Goal: Task Accomplishment & Management: Manage account settings

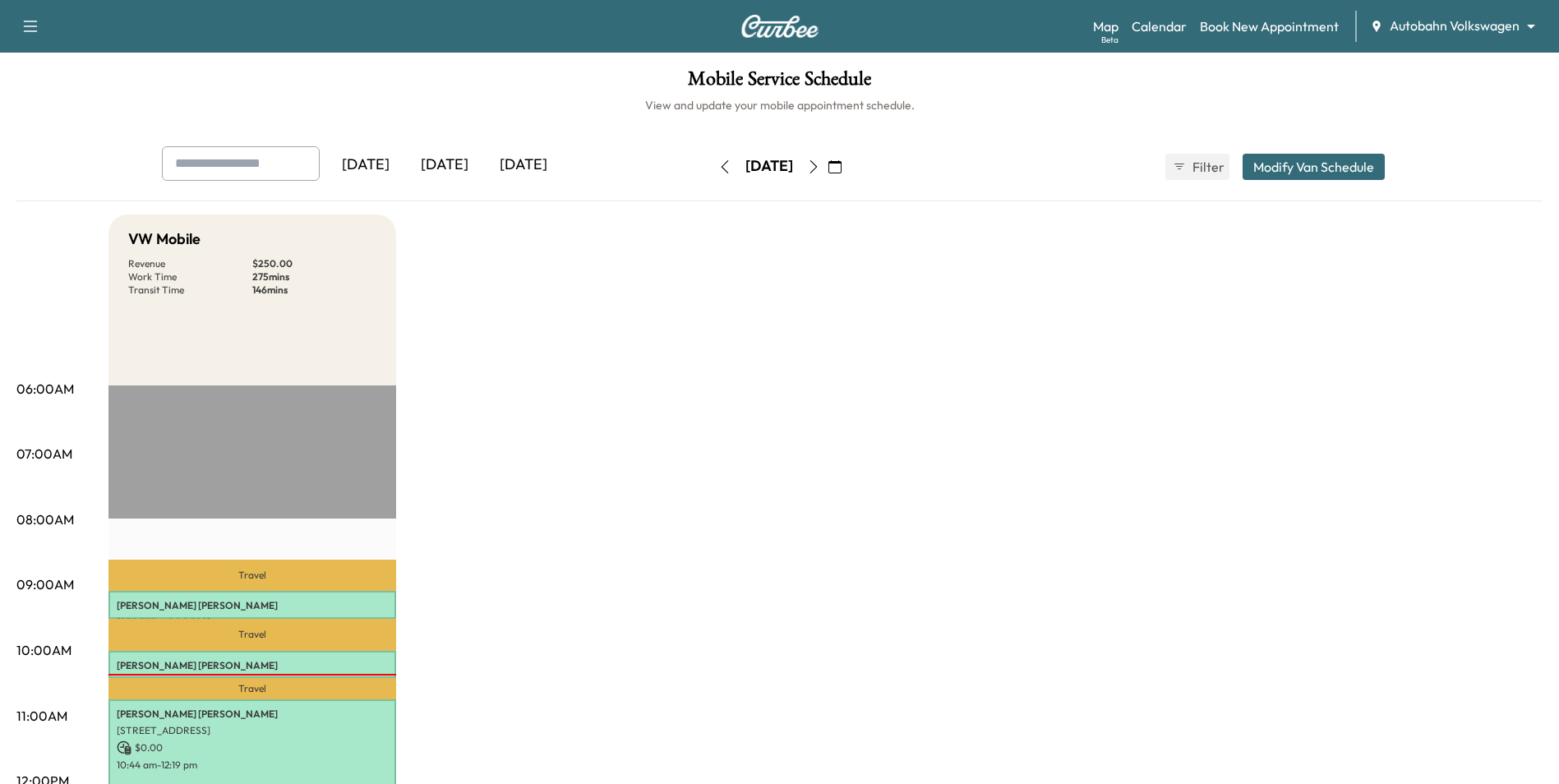
click at [1436, 24] on body "Support Log Out Map Beta Calendar Book New Appointment Autobahn Volkswagen ****…" at bounding box center [779, 392] width 1559 height 784
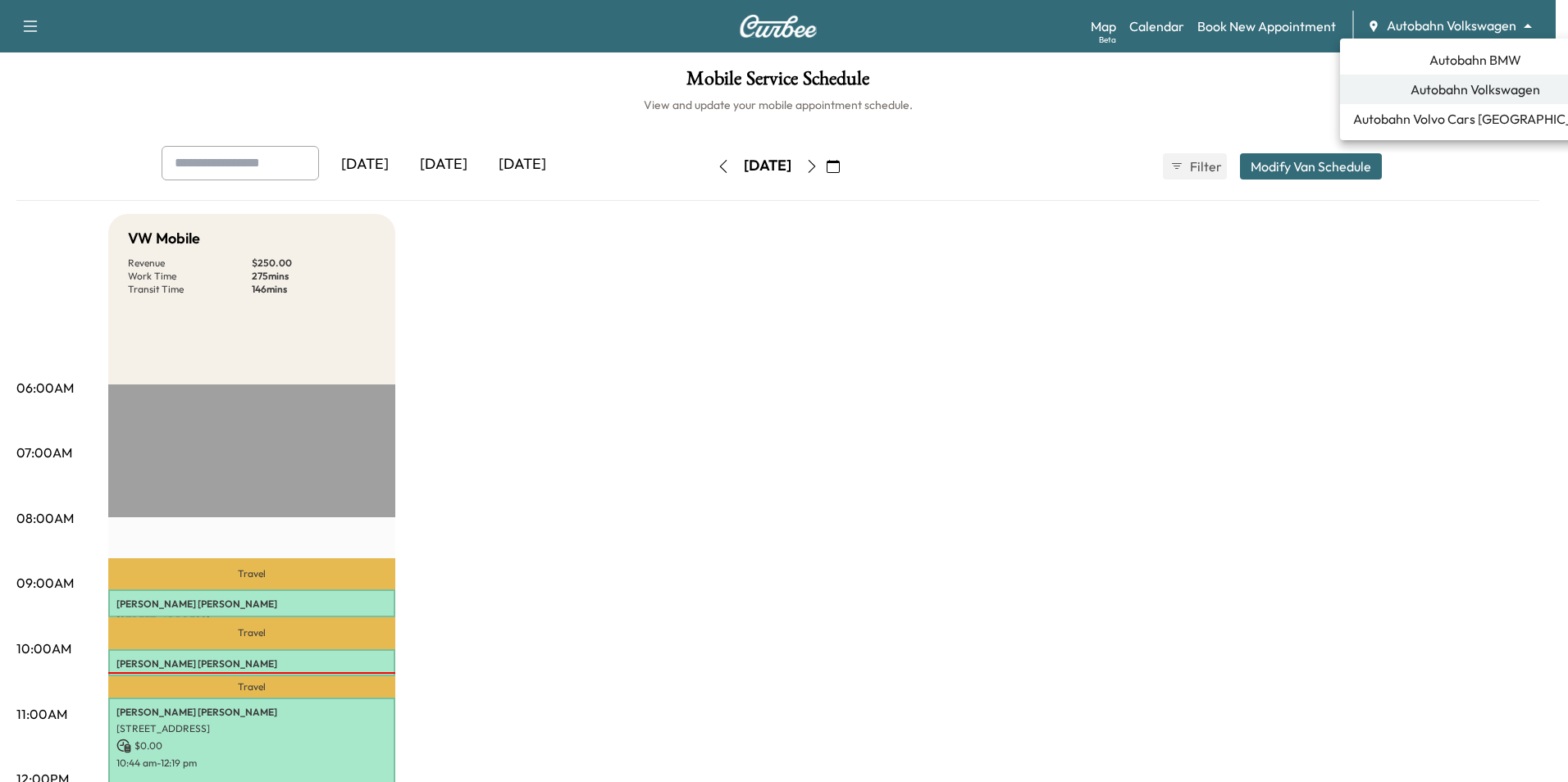
click at [1462, 59] on span "Autobahn BMW" at bounding box center [1475, 60] width 91 height 19
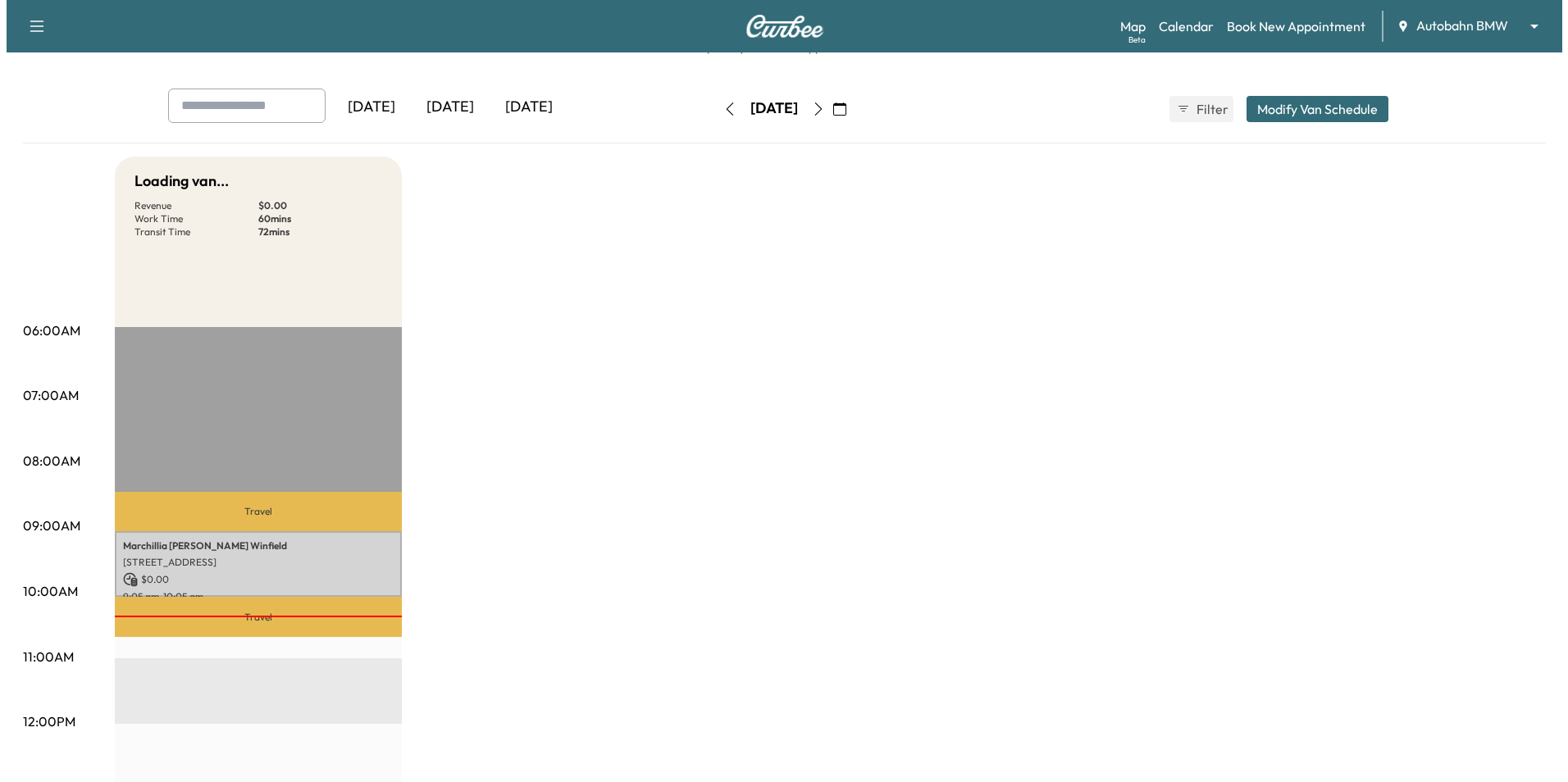
scroll to position [246, 0]
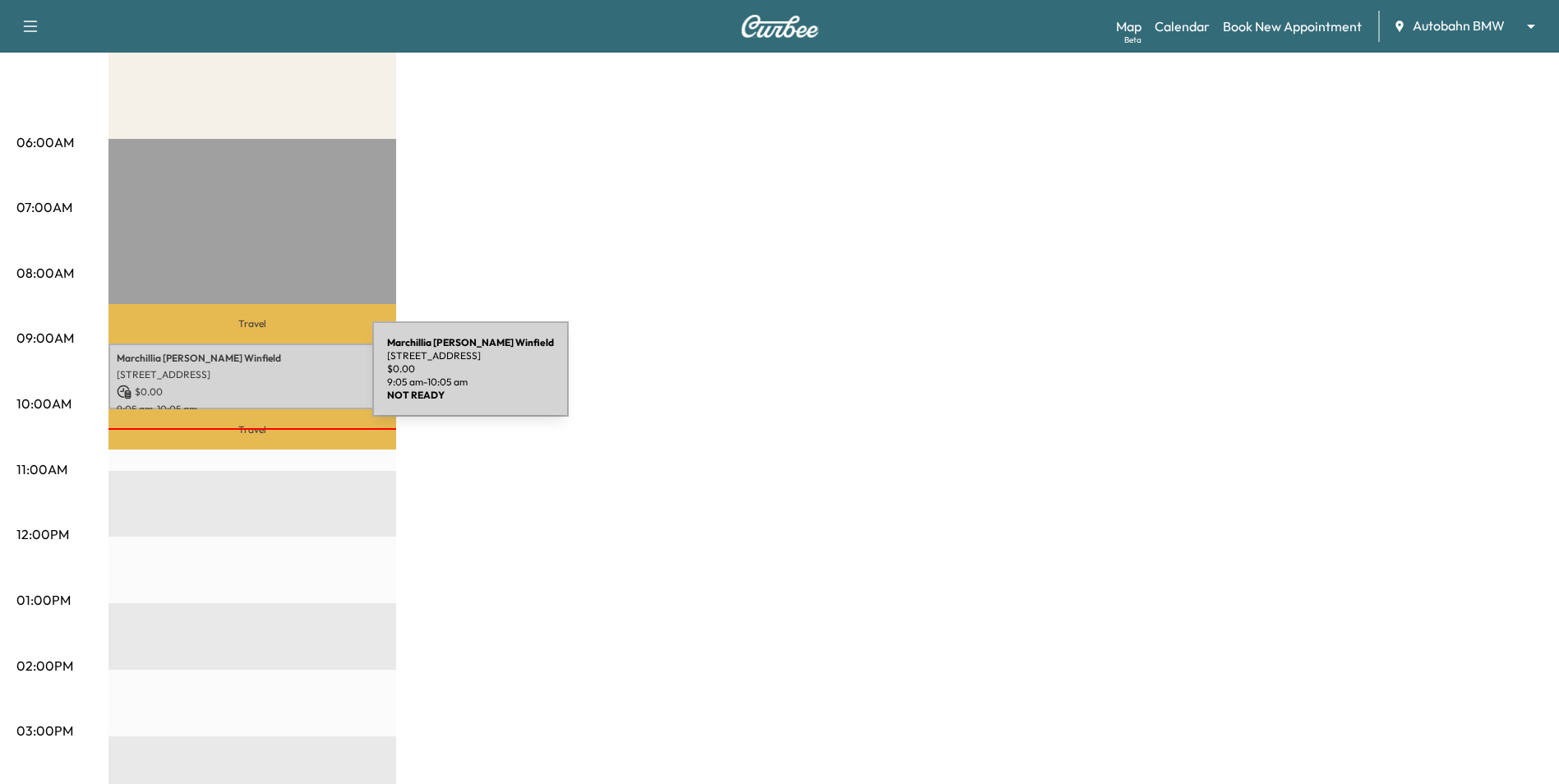
click at [247, 377] on p "[STREET_ADDRESS]" at bounding box center [252, 375] width 271 height 13
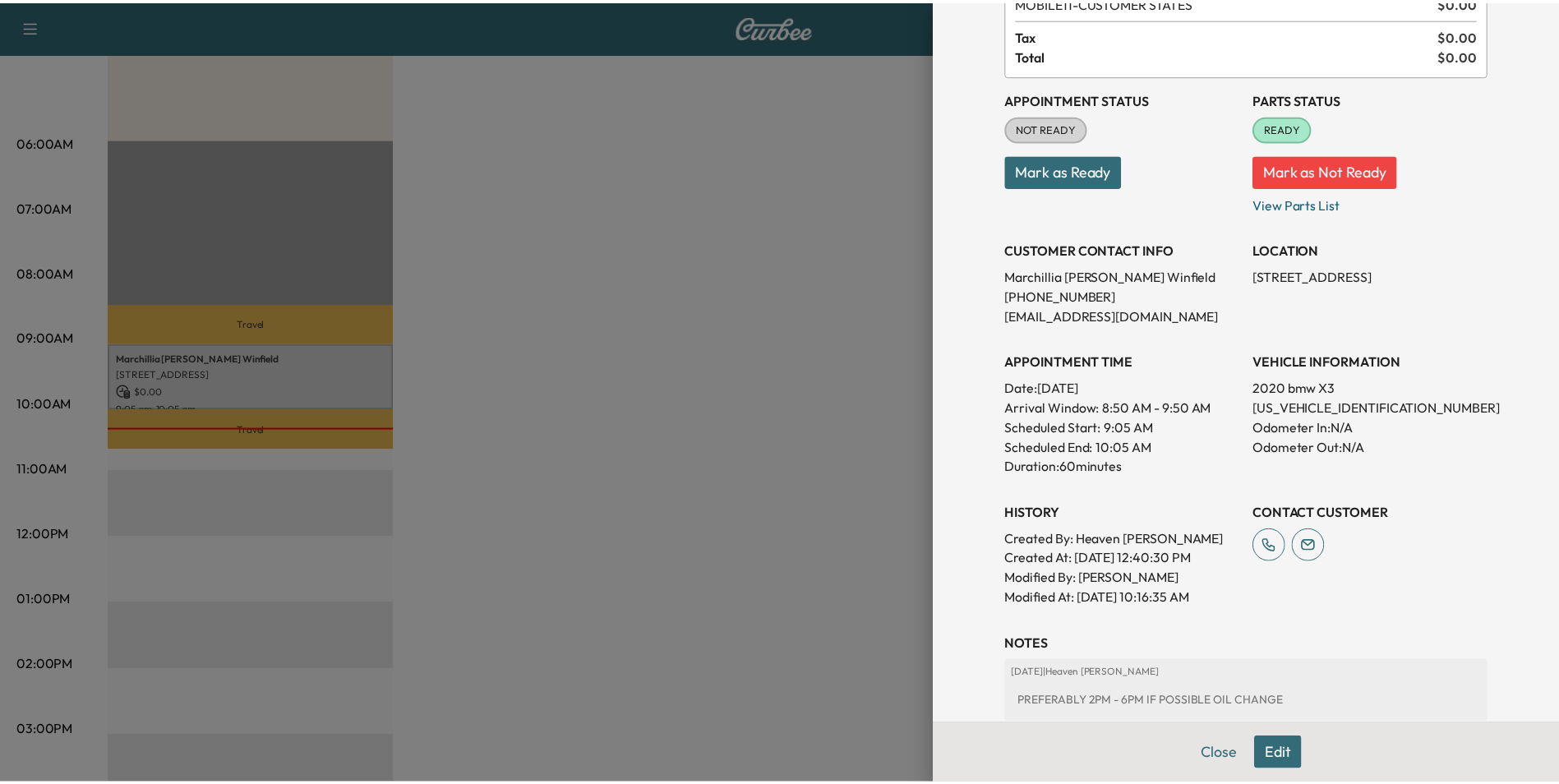
scroll to position [304, 0]
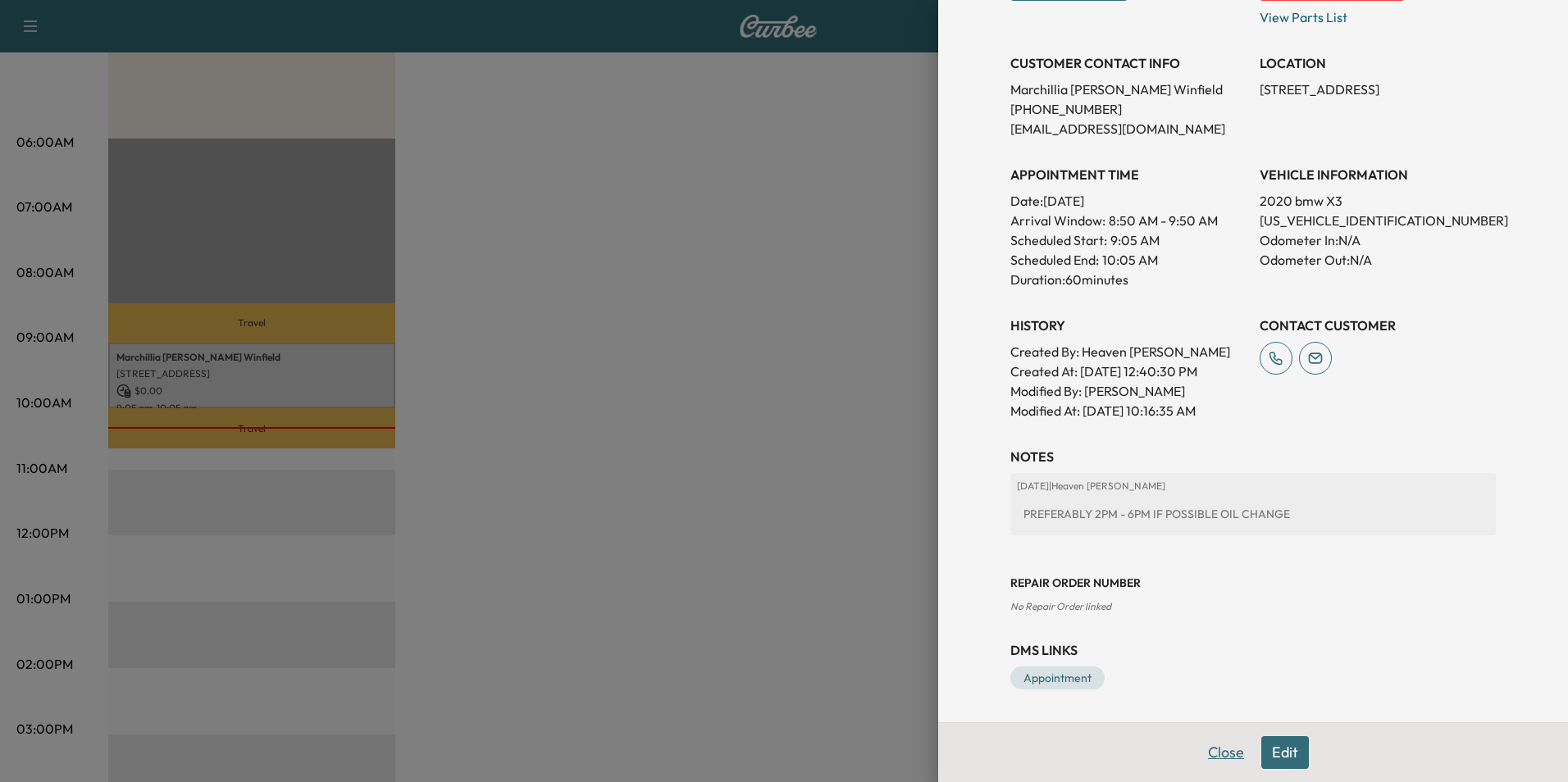
click at [1215, 753] on button "Close" at bounding box center [1226, 752] width 57 height 33
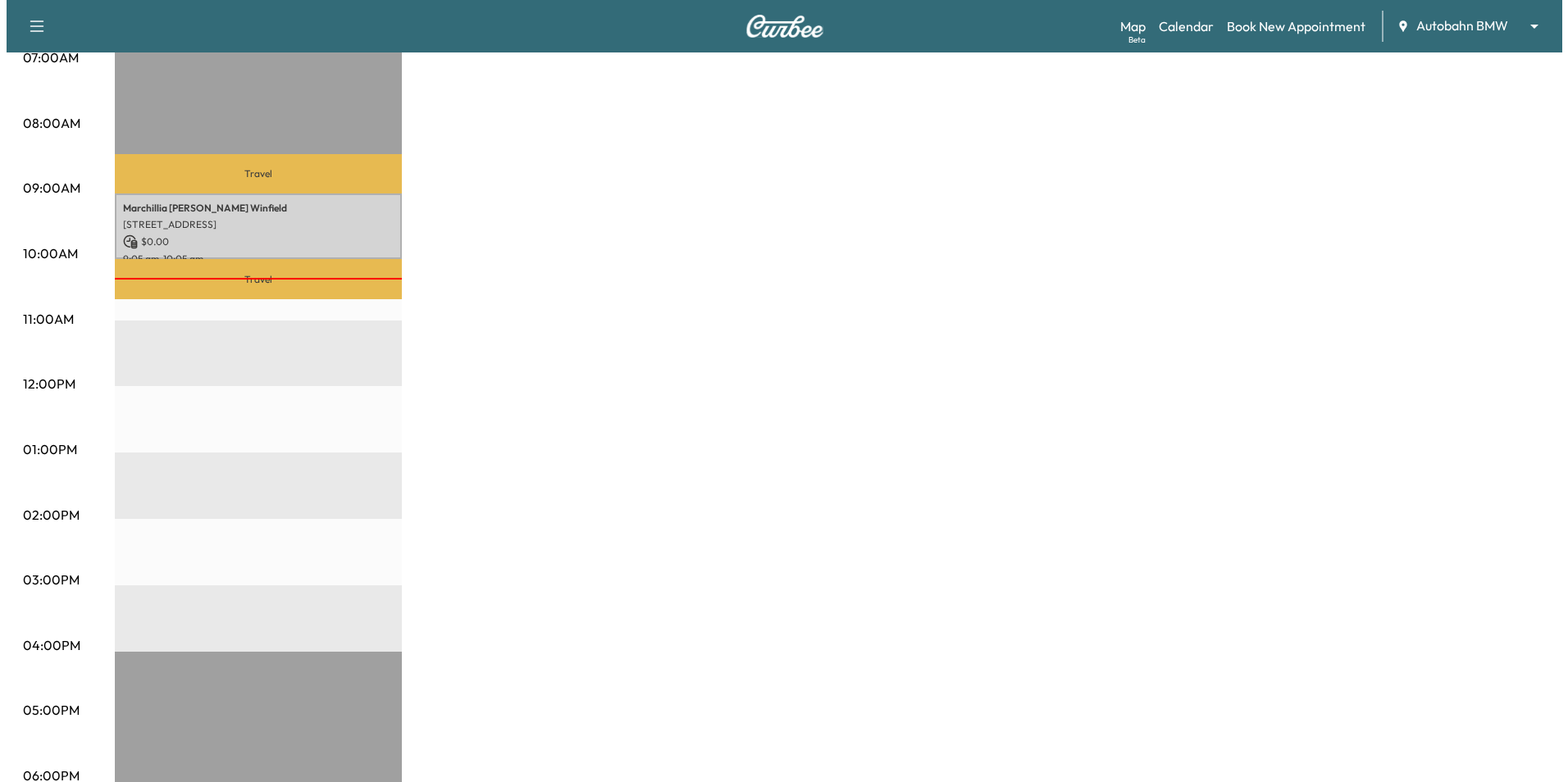
scroll to position [409, 0]
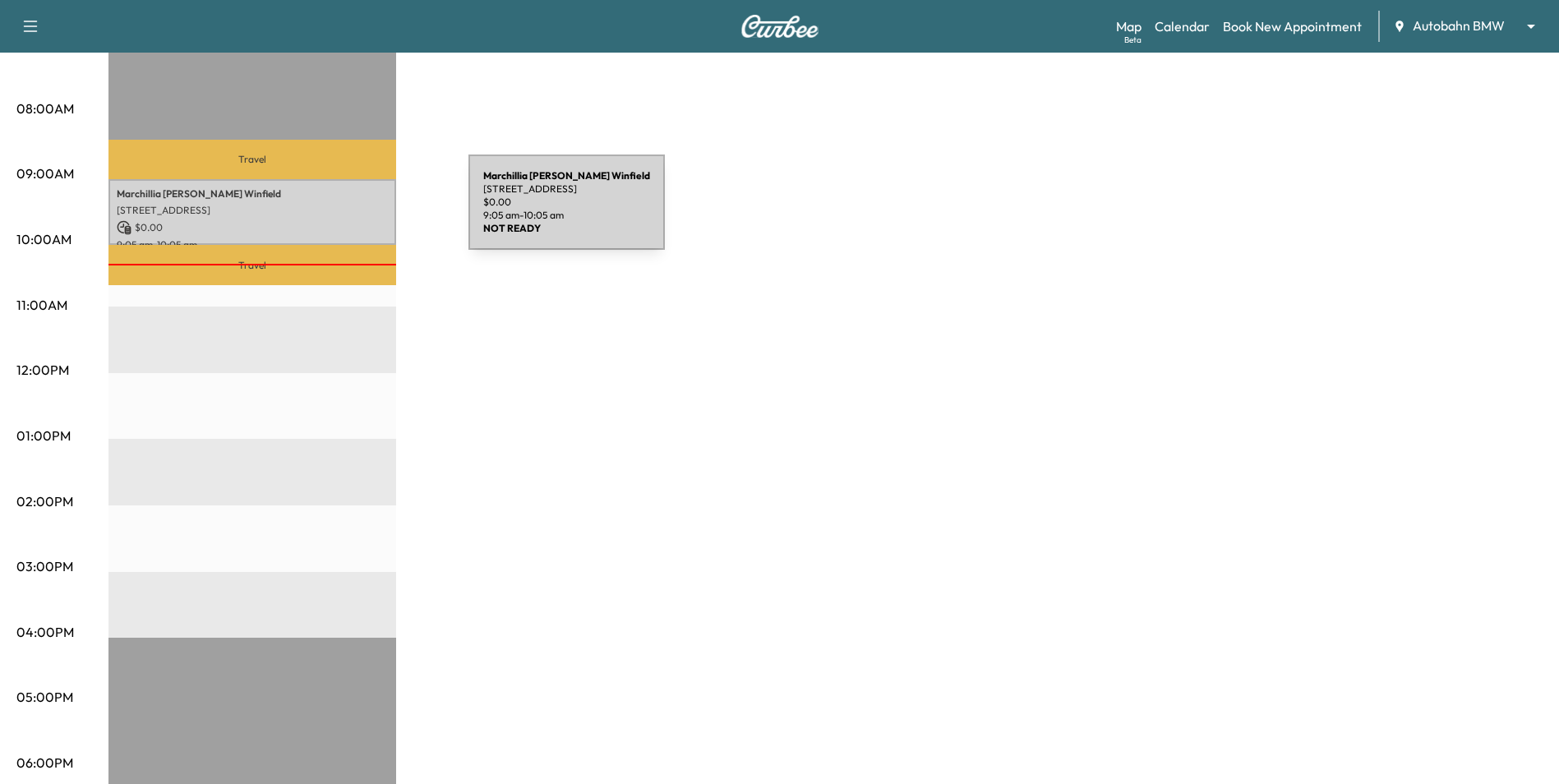
click at [345, 212] on p "[STREET_ADDRESS]" at bounding box center [252, 210] width 271 height 13
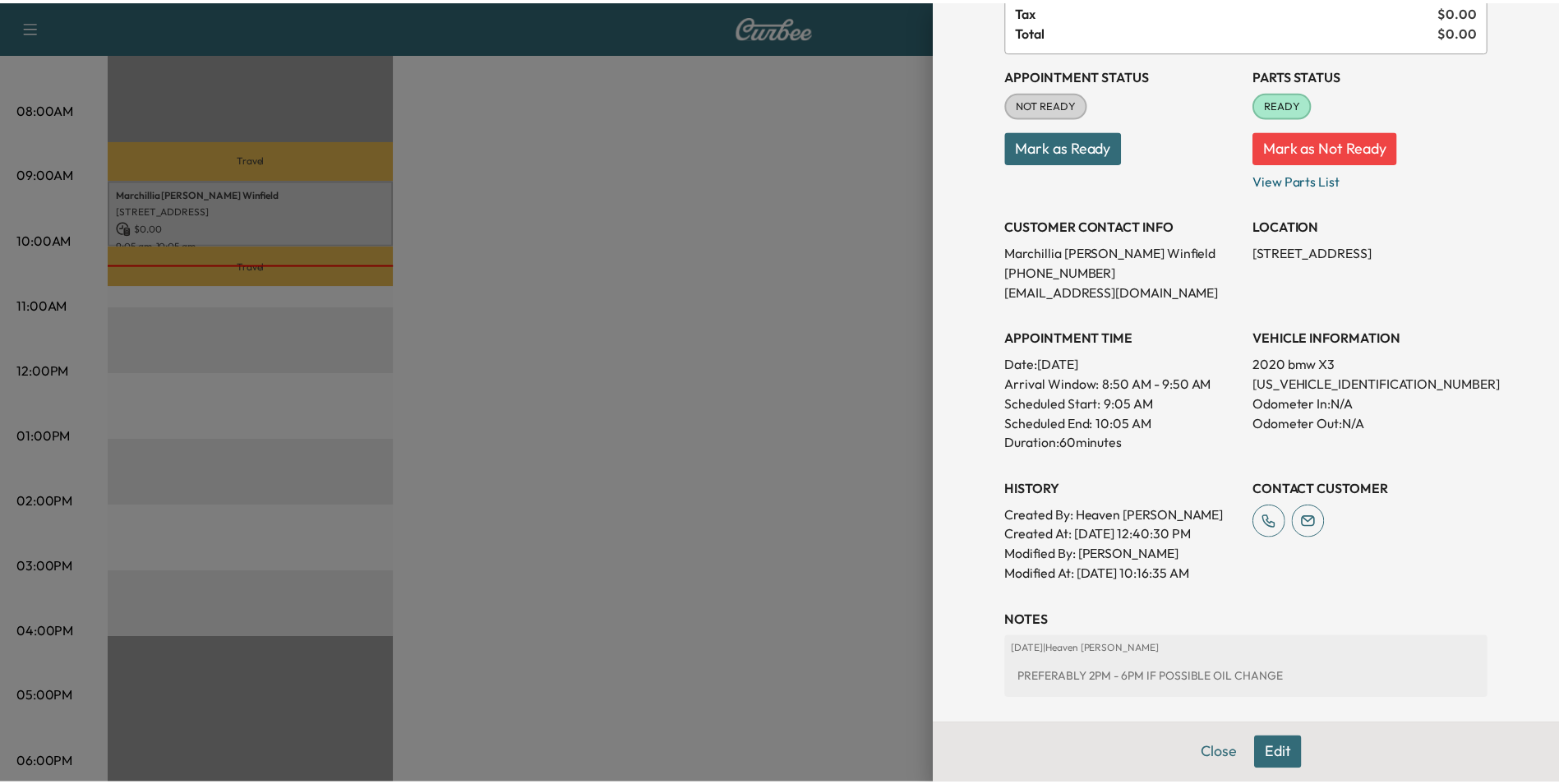
scroll to position [164, 0]
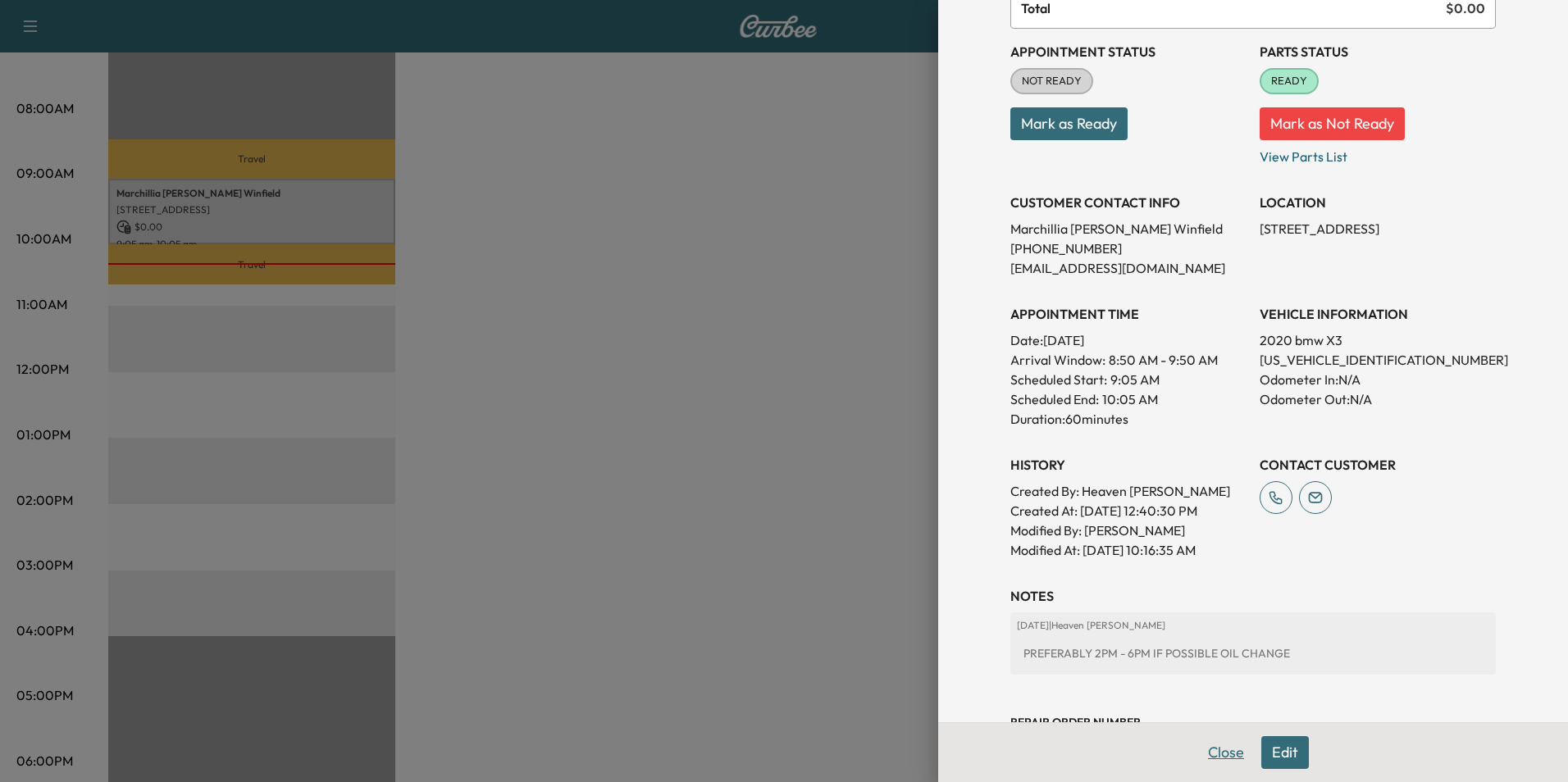
click at [1202, 747] on button "Close" at bounding box center [1226, 752] width 57 height 33
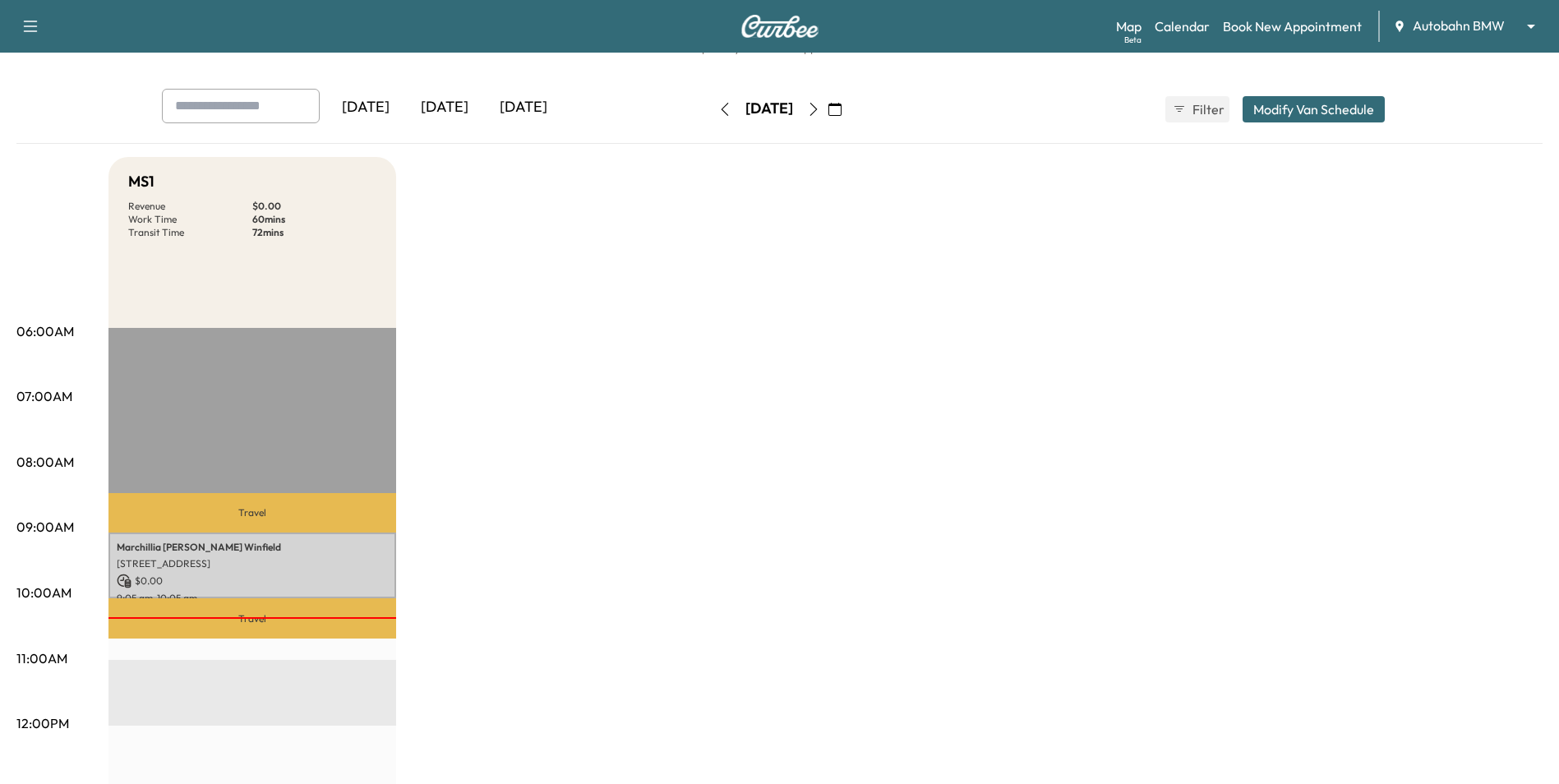
scroll to position [0, 0]
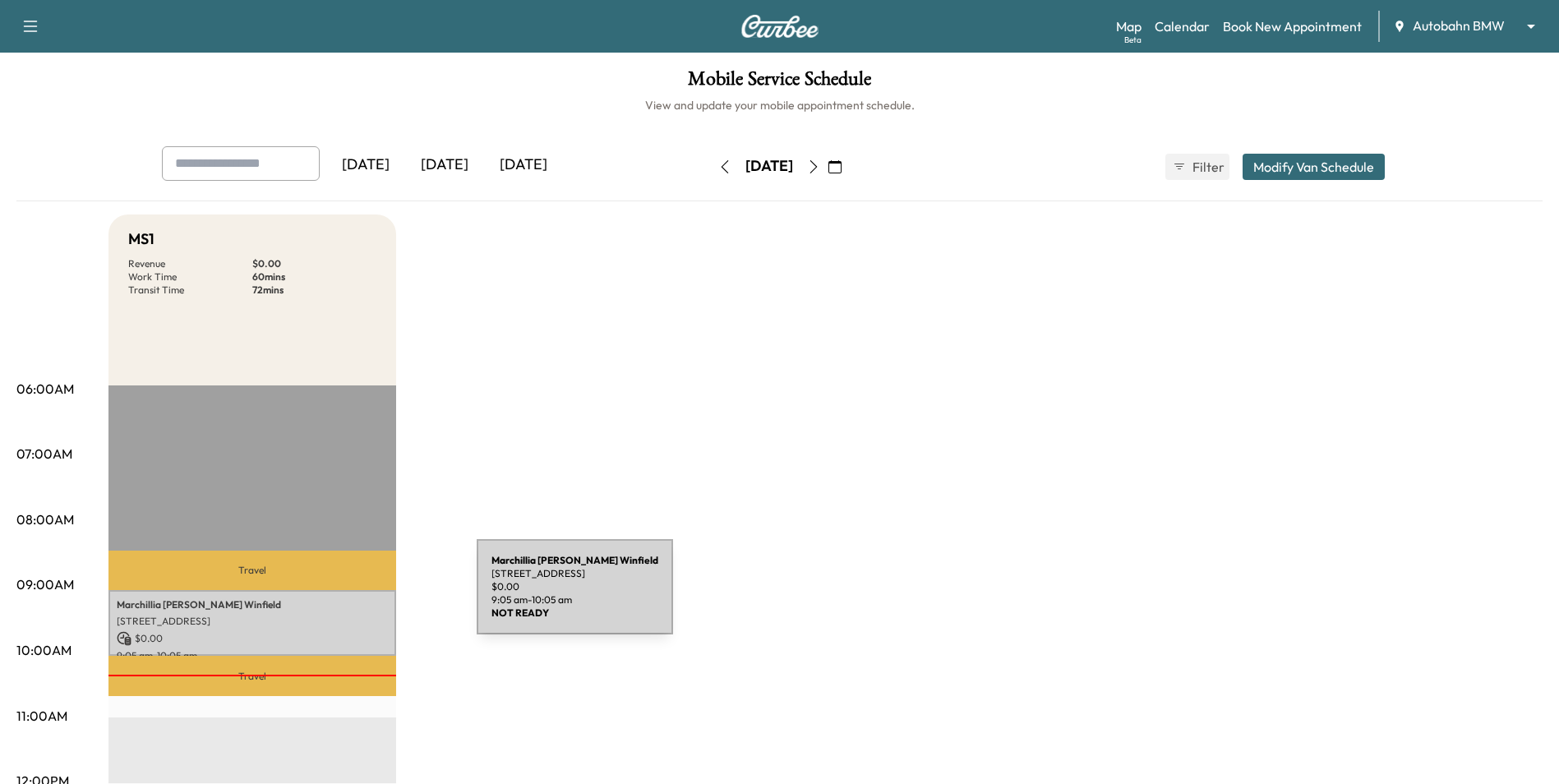
click at [350, 601] on p "Marchillia [PERSON_NAME]" at bounding box center [252, 605] width 271 height 13
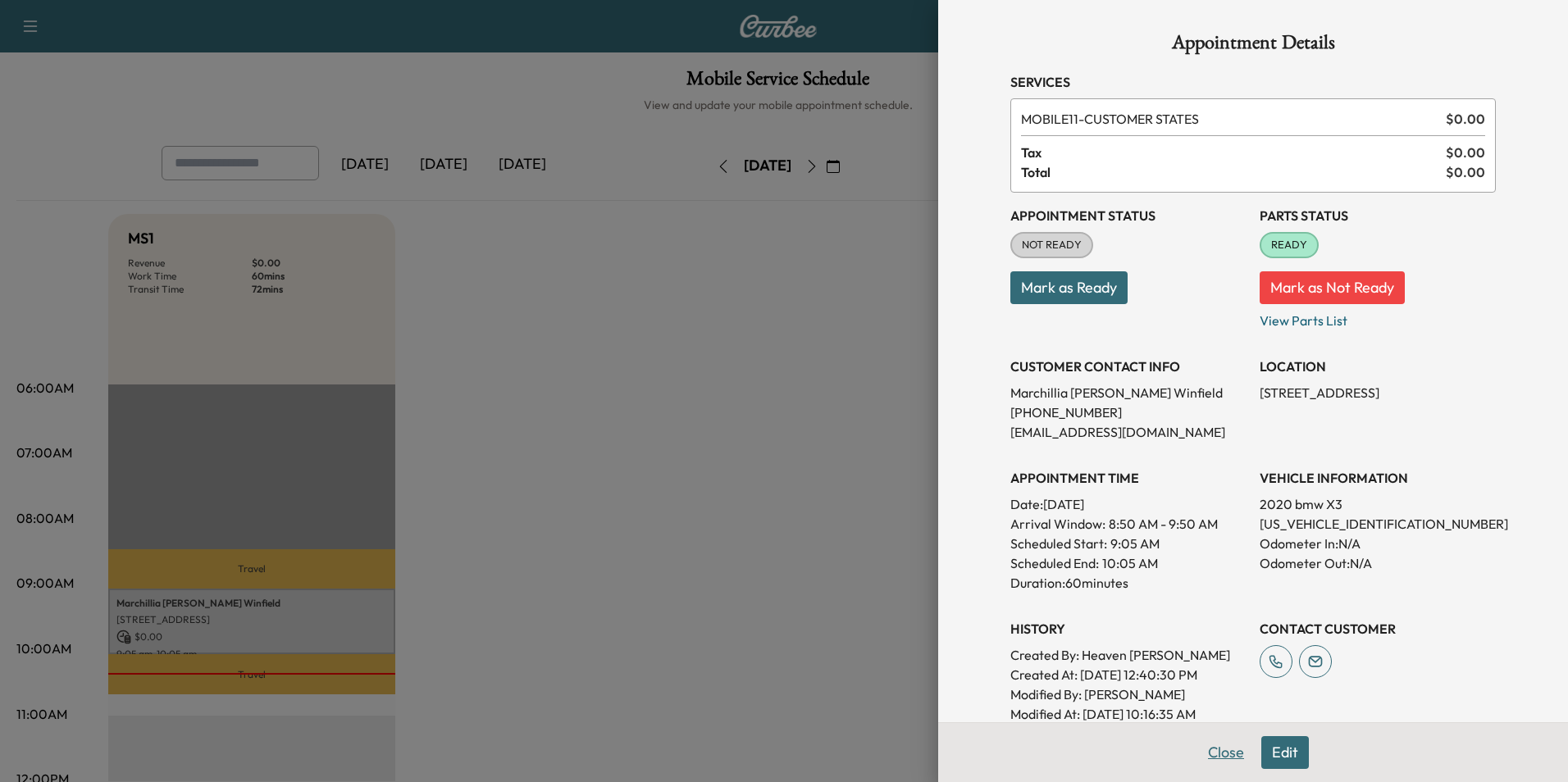
click at [1211, 756] on button "Close" at bounding box center [1226, 752] width 57 height 33
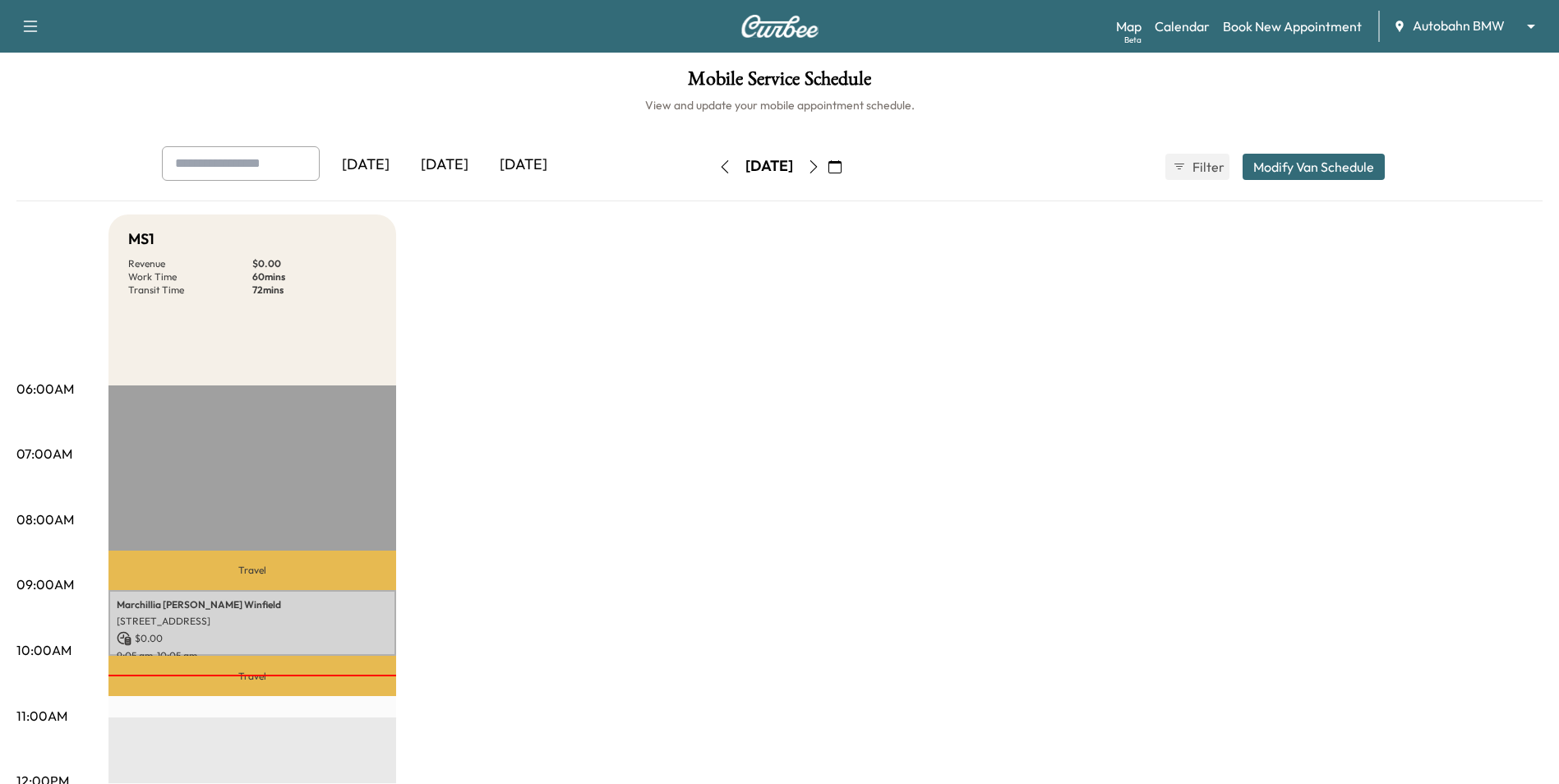
click at [537, 79] on h1 "Mobile Service Schedule" at bounding box center [780, 82] width 1526 height 28
click at [817, 169] on icon "button" at bounding box center [813, 167] width 8 height 13
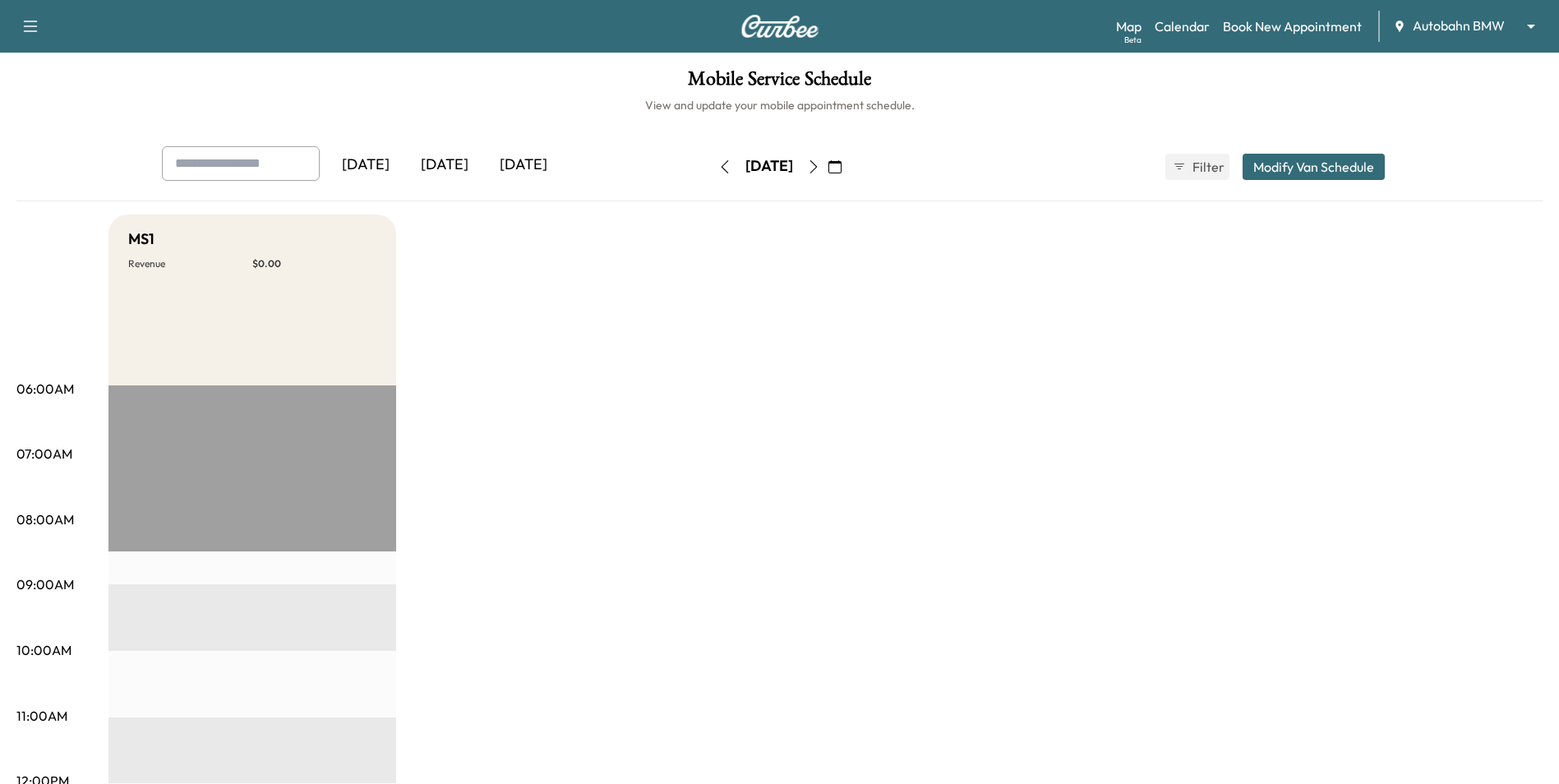
click at [719, 170] on icon "button" at bounding box center [725, 167] width 13 height 13
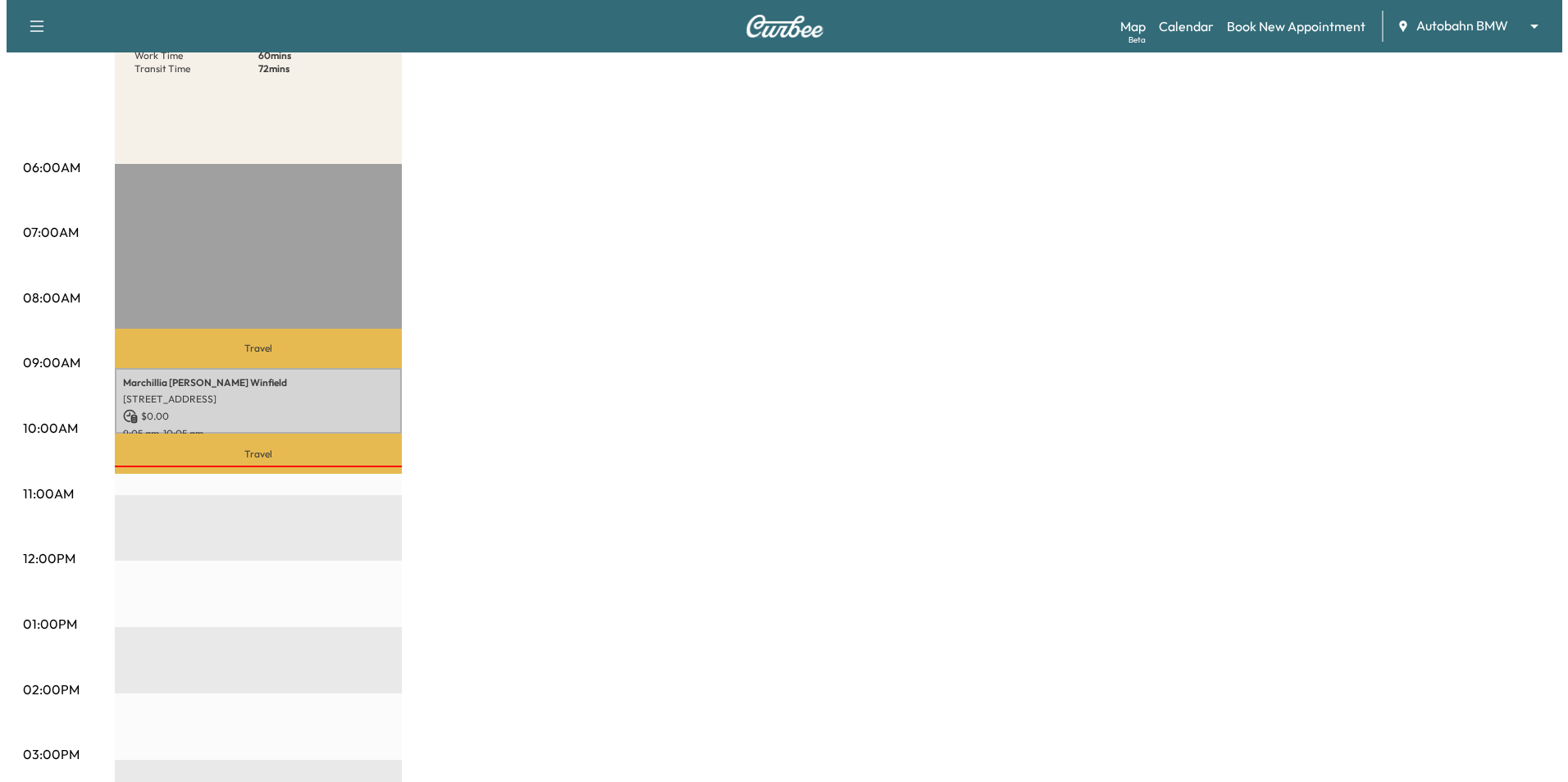
scroll to position [246, 0]
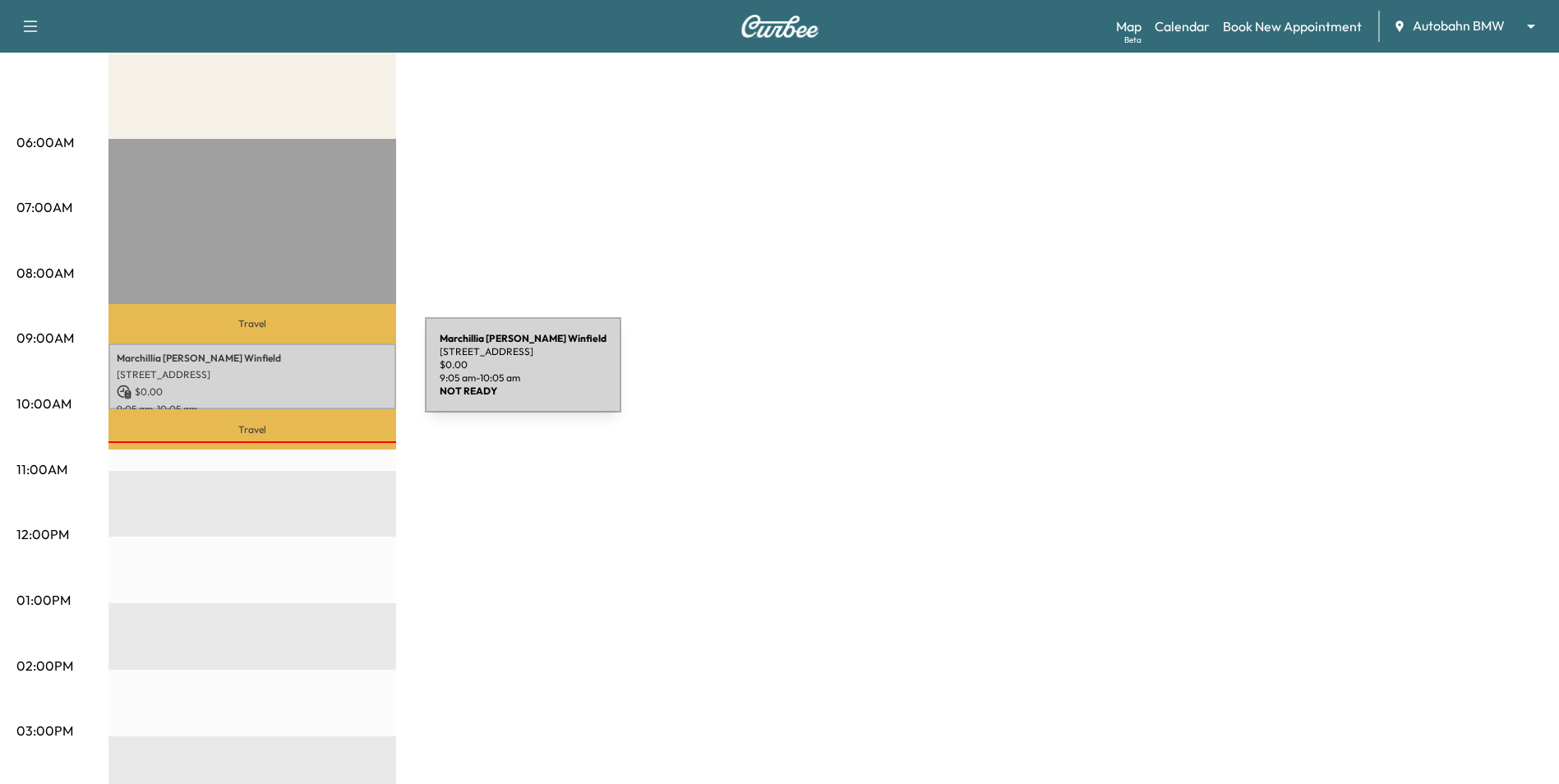
click at [302, 374] on p "[STREET_ADDRESS]" at bounding box center [252, 375] width 271 height 13
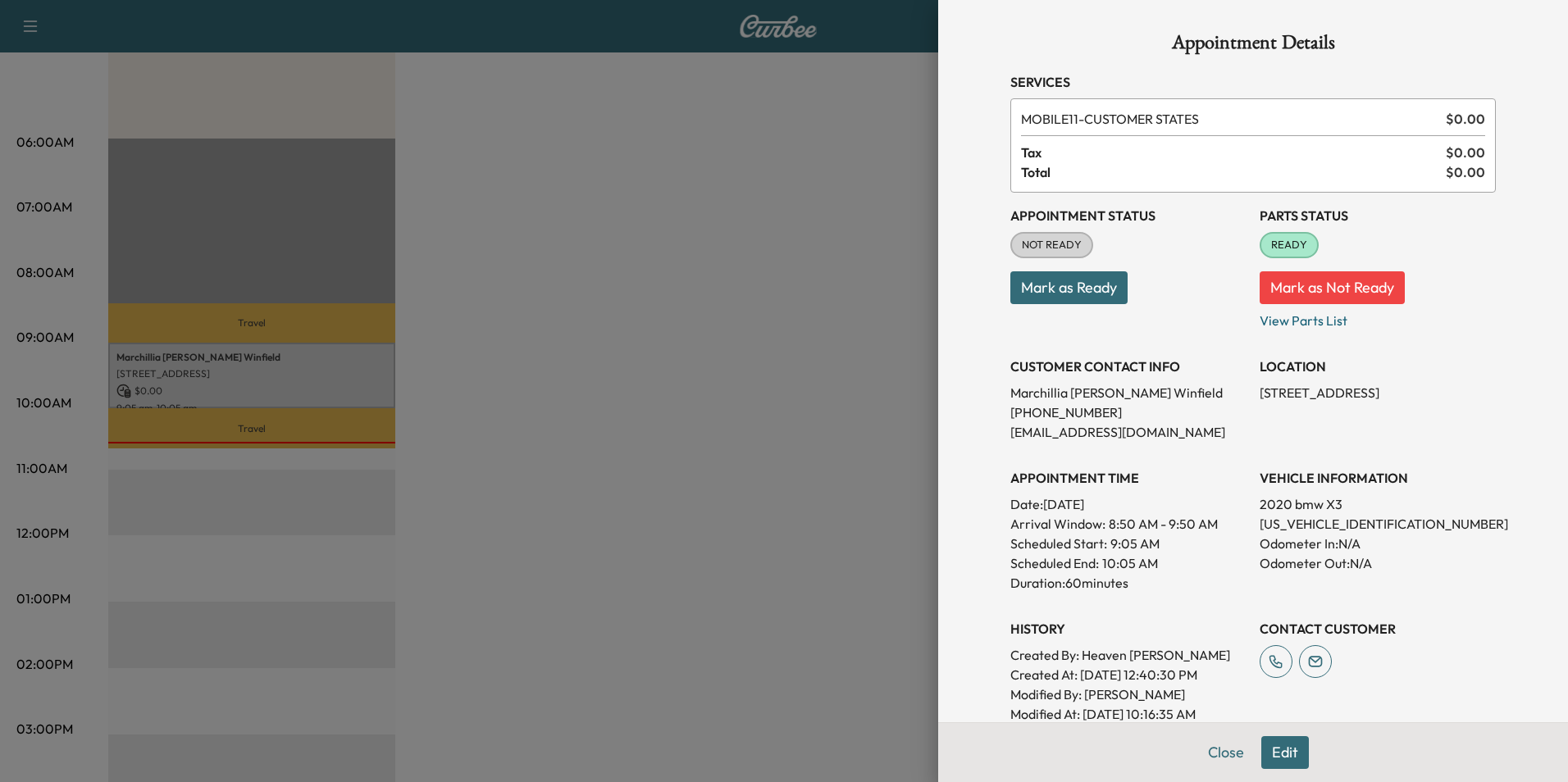
click at [1026, 296] on button "Mark as Ready" at bounding box center [1069, 287] width 118 height 33
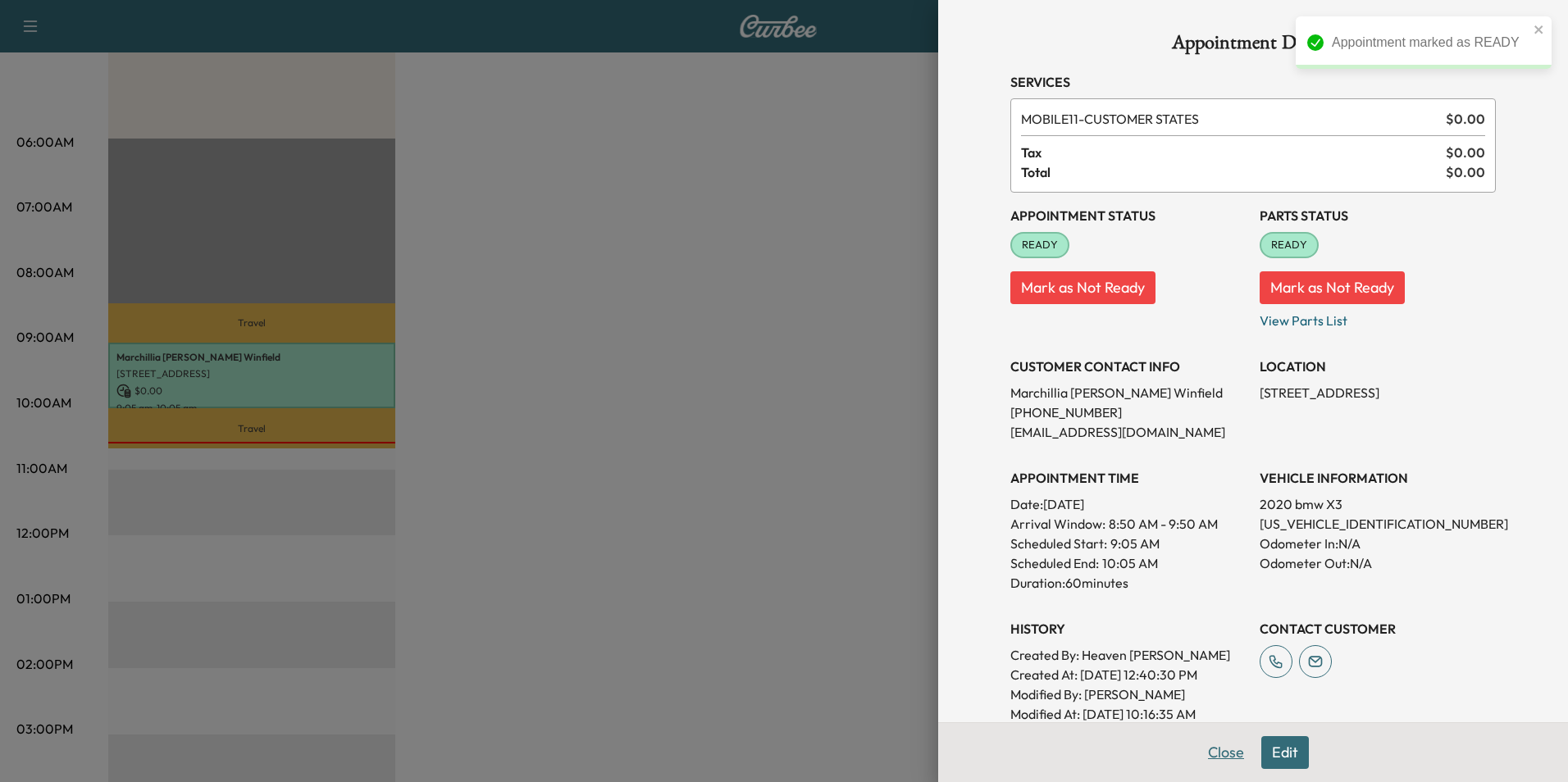
click at [1206, 753] on button "Close" at bounding box center [1226, 752] width 57 height 33
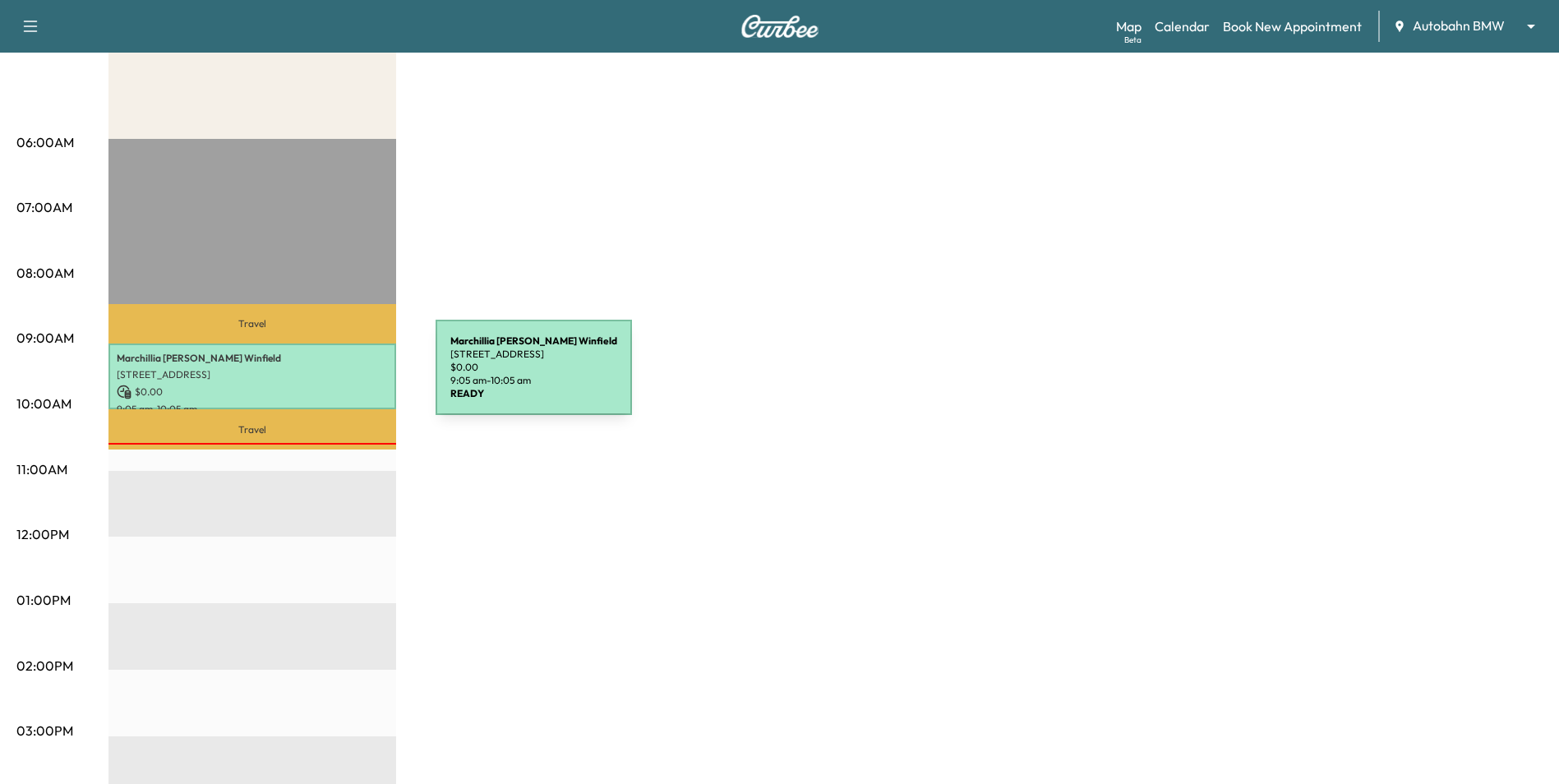
click at [312, 377] on p "[STREET_ADDRESS]" at bounding box center [252, 375] width 271 height 13
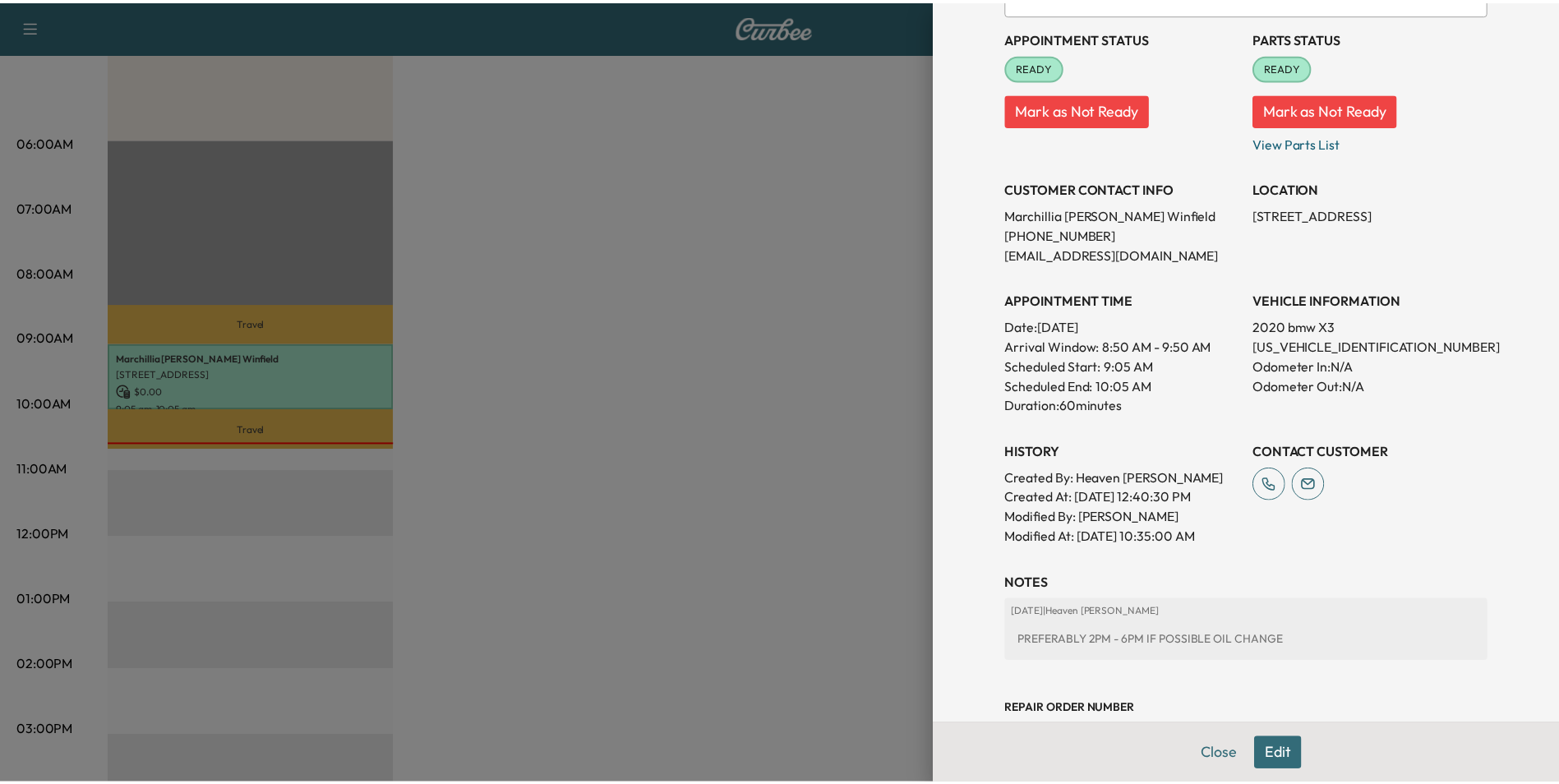
scroll to position [304, 0]
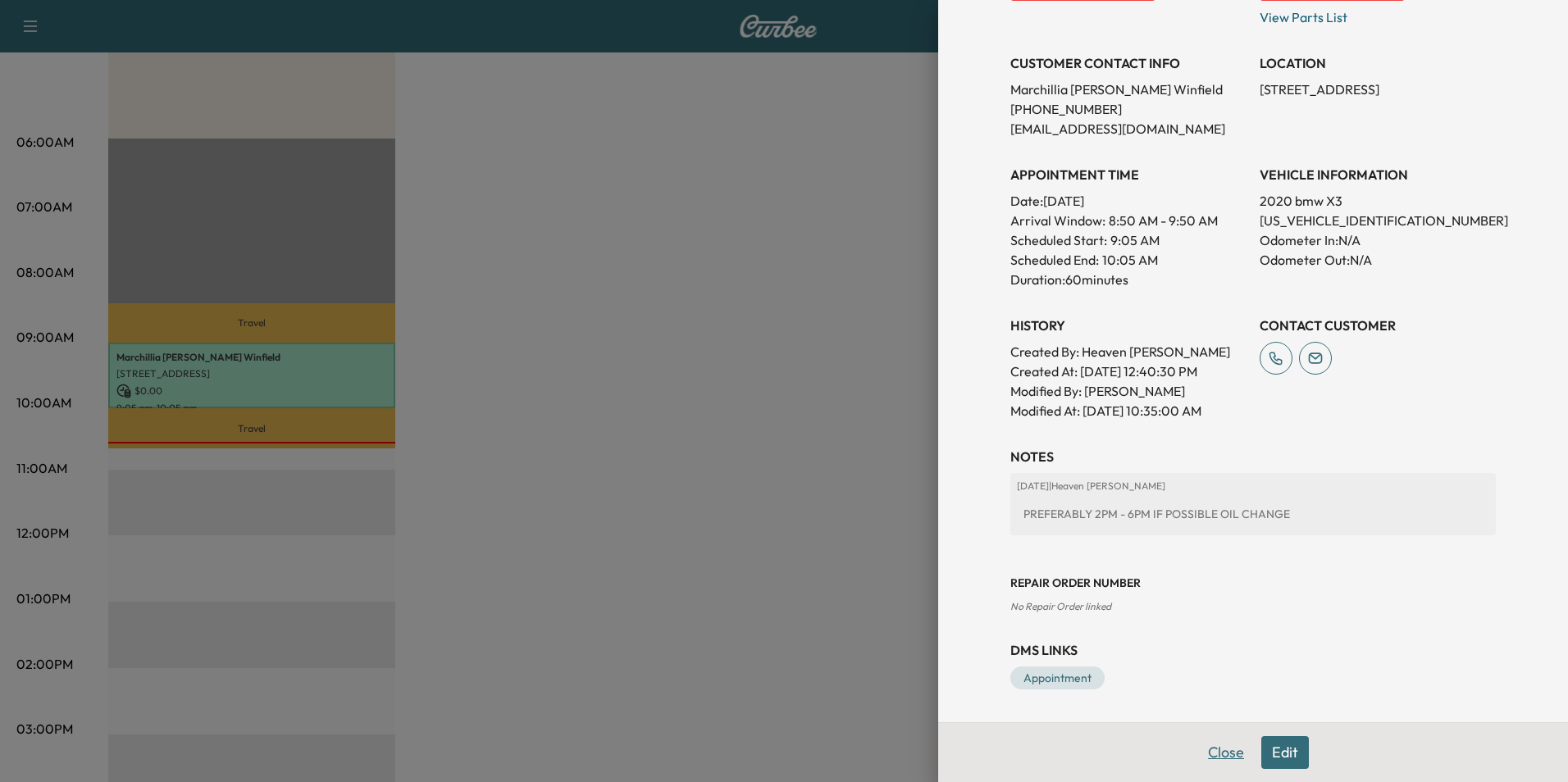
click at [1222, 757] on button "Close" at bounding box center [1226, 752] width 57 height 33
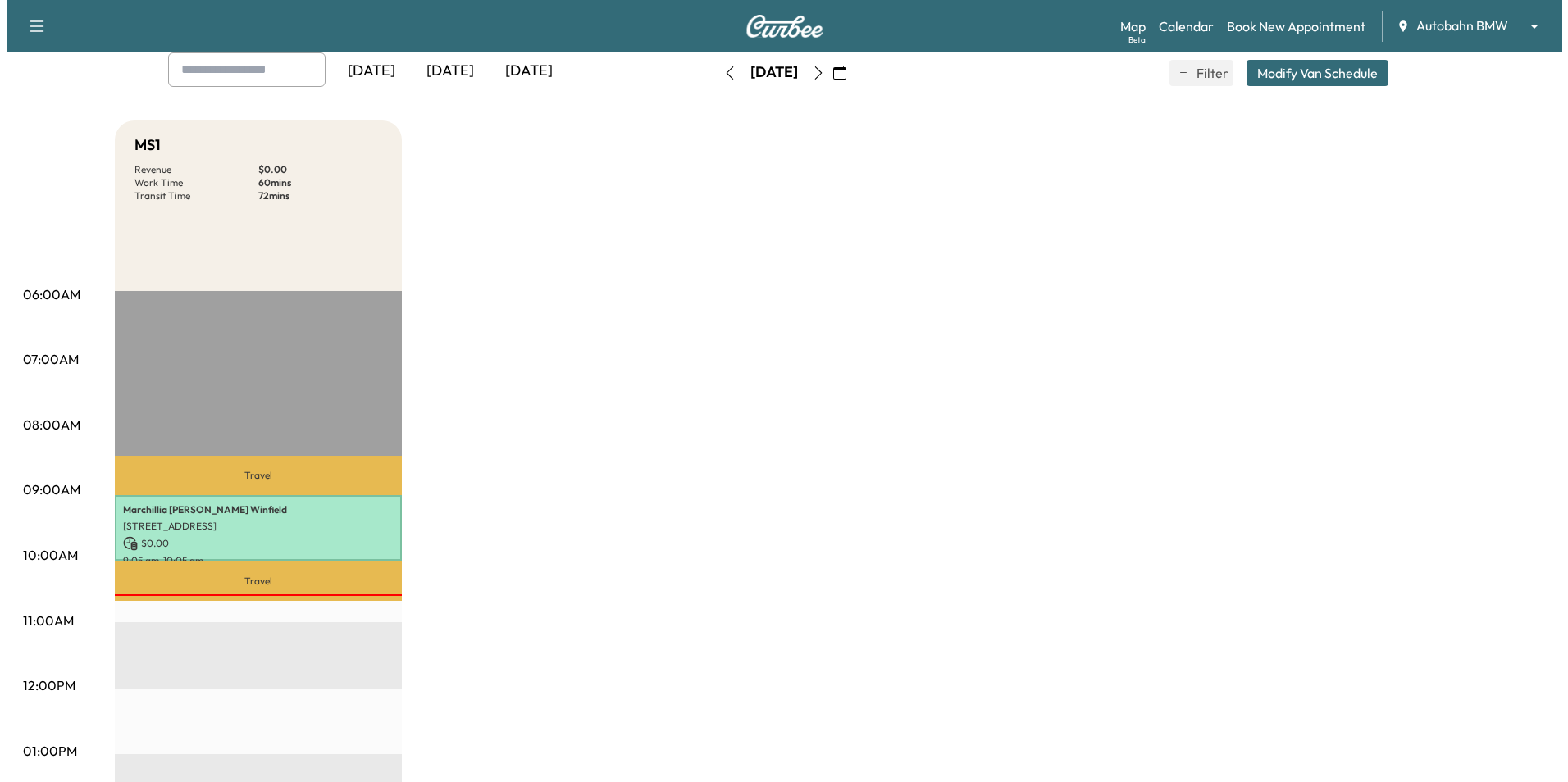
scroll to position [0, 0]
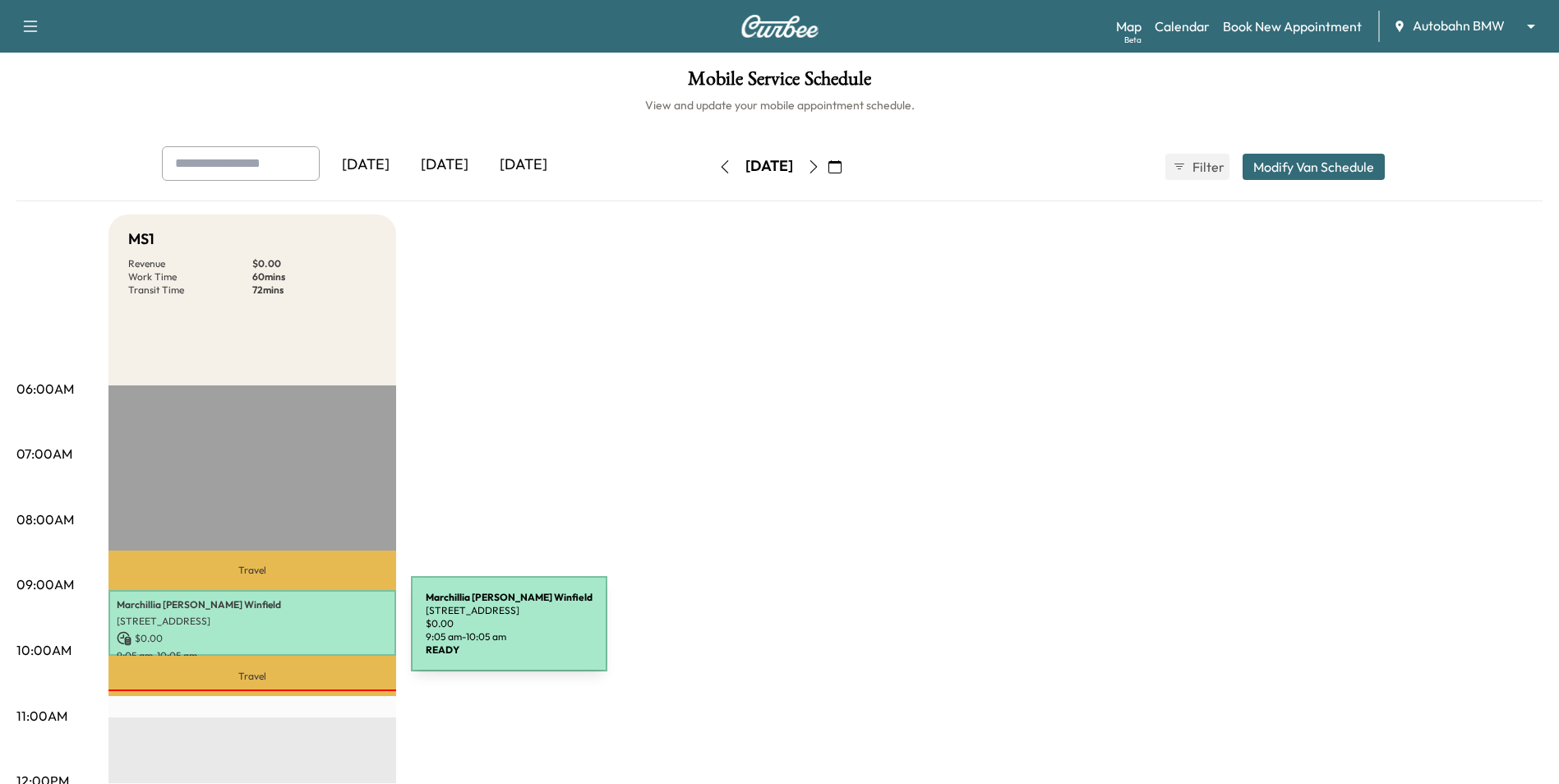
click at [288, 633] on p "$ 0.00" at bounding box center [252, 638] width 271 height 15
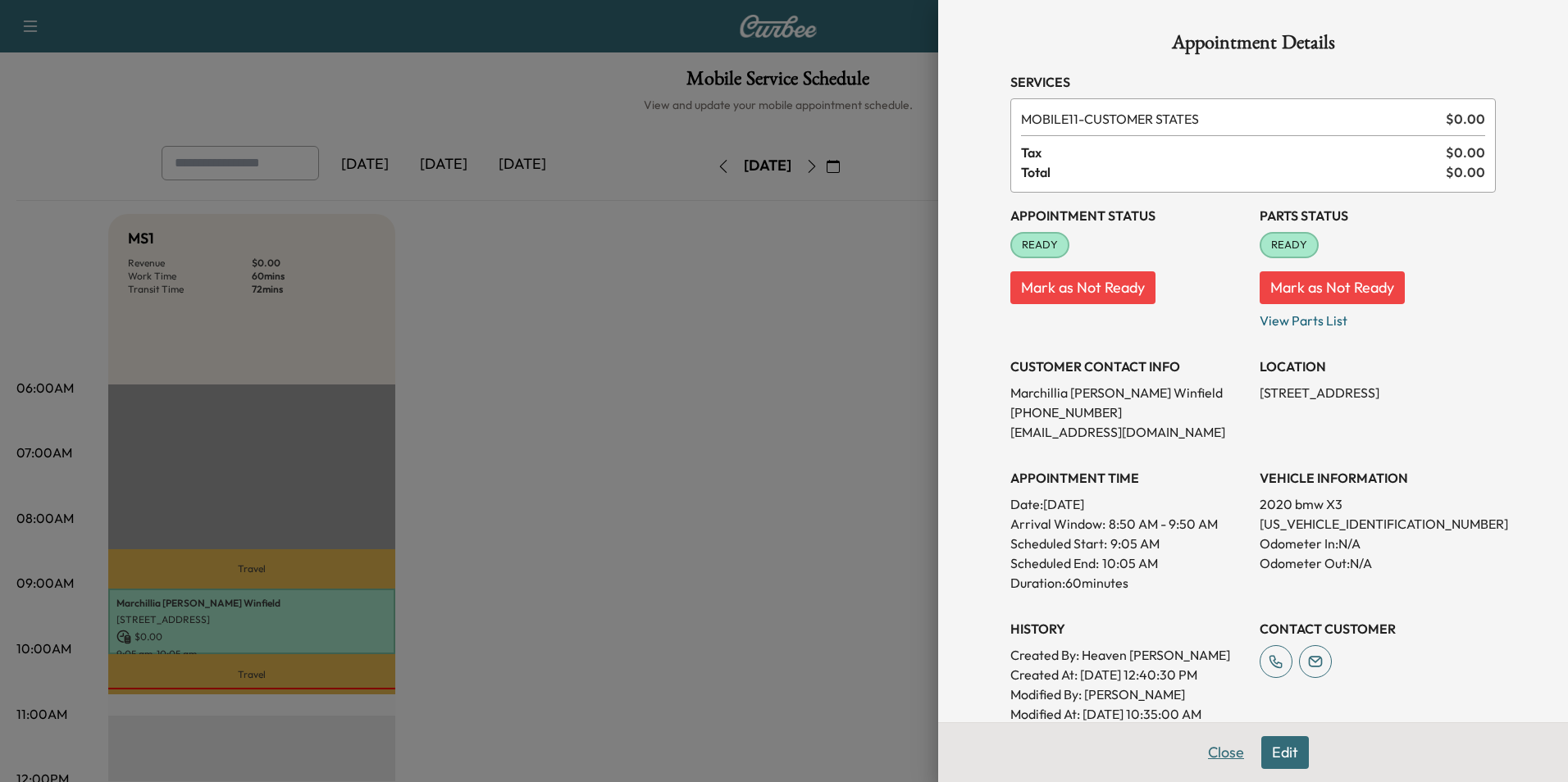
click at [1226, 757] on button "Close" at bounding box center [1226, 752] width 57 height 33
